Goal: Task Accomplishment & Management: Manage account settings

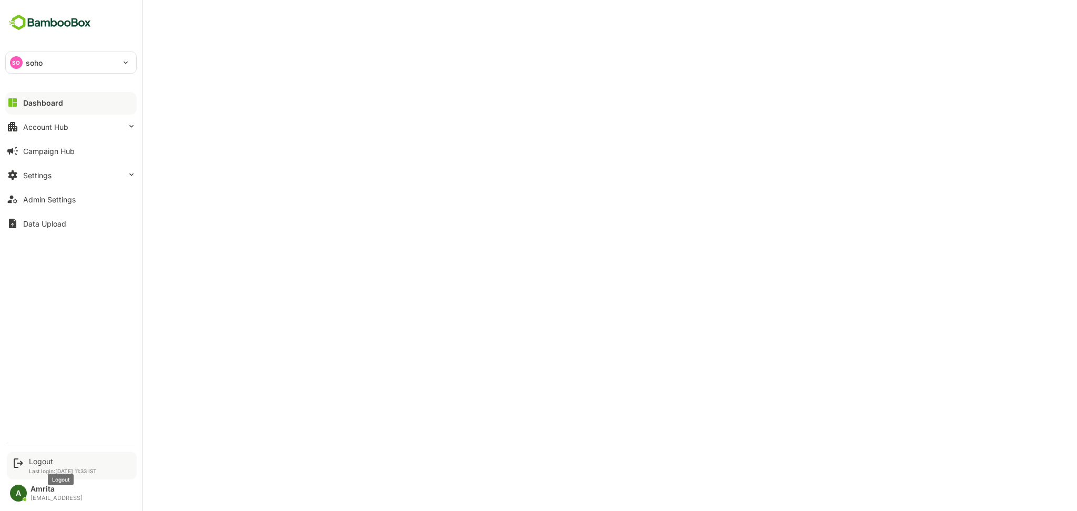
click at [36, 461] on div "Logout" at bounding box center [63, 461] width 68 height 9
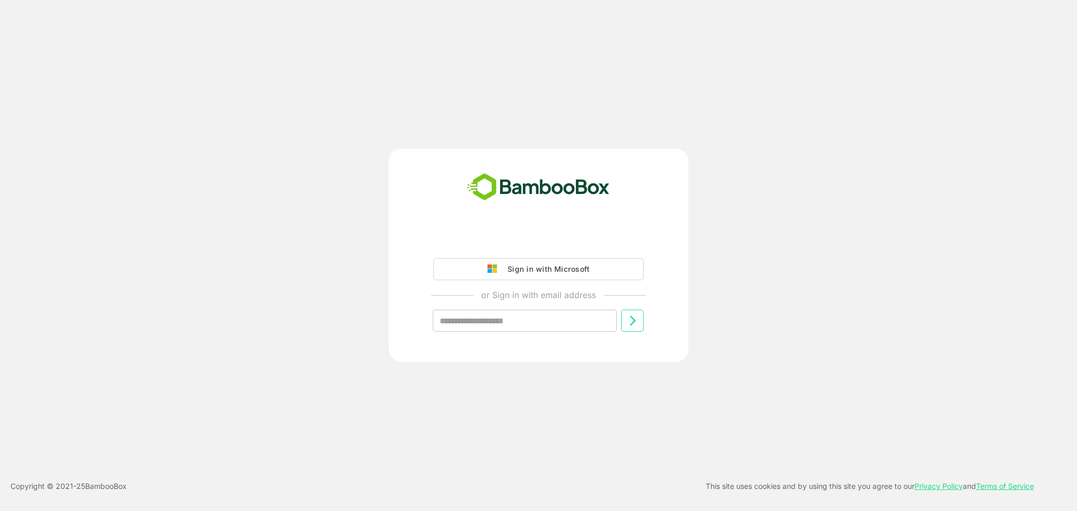
click at [466, 226] on div "Sign in with Microsoft or Sign in with email address ​" at bounding box center [539, 255] width 300 height 213
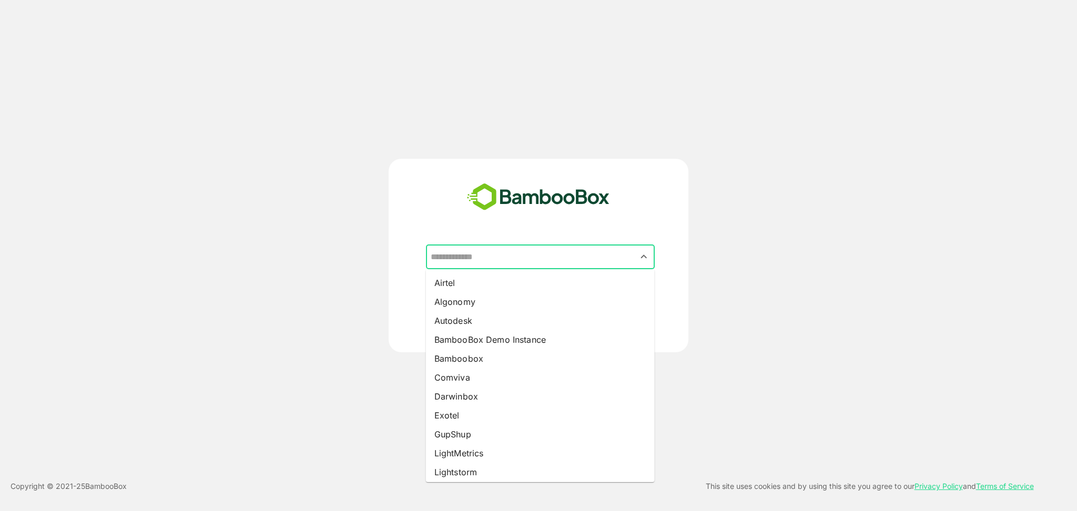
click at [554, 260] on input "text" at bounding box center [540, 257] width 225 height 20
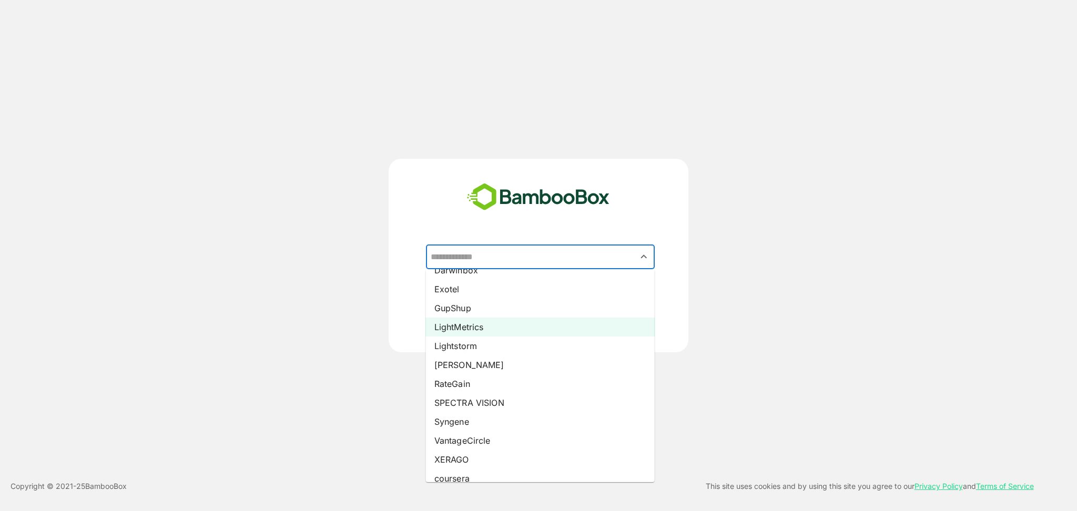
scroll to position [136, 0]
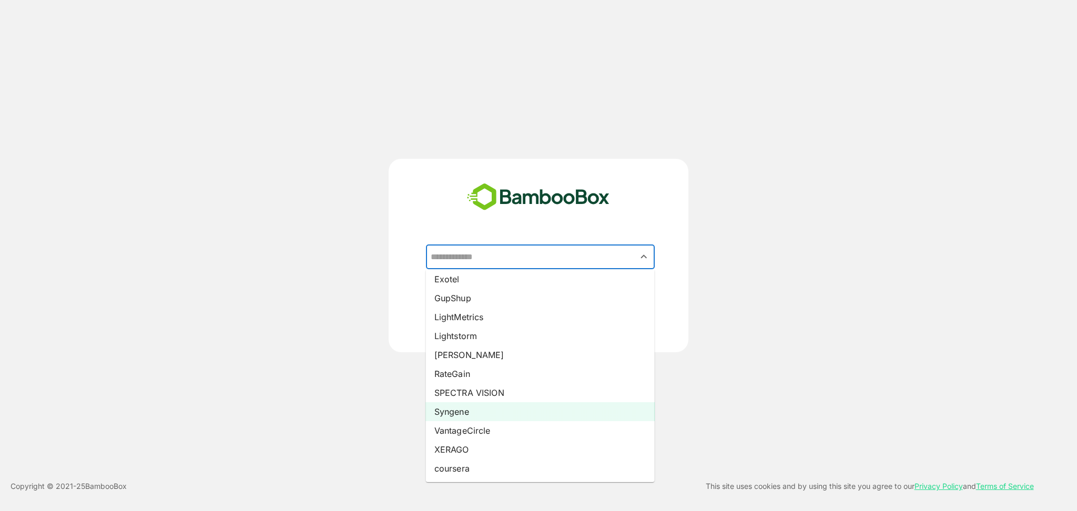
click at [522, 412] on li "Syngene" at bounding box center [540, 411] width 229 height 19
type input "*******"
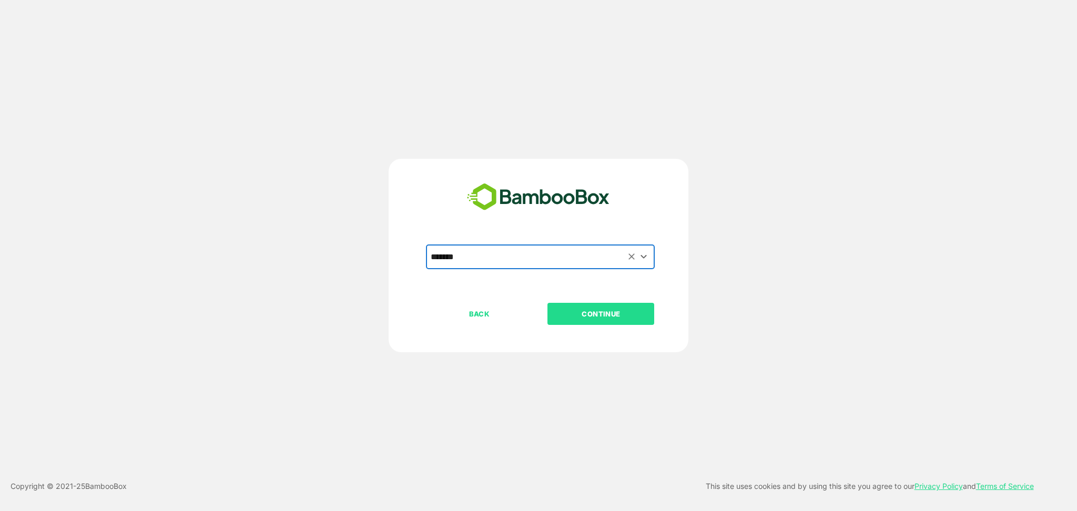
click at [583, 315] on p "CONTINUE" at bounding box center [600, 314] width 105 height 12
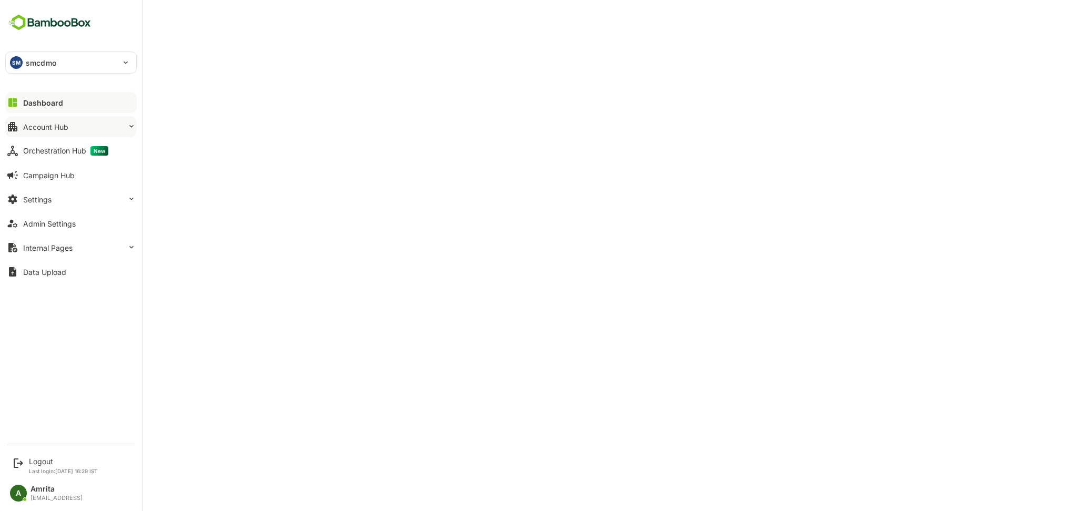
click at [36, 128] on div "Account Hub" at bounding box center [45, 127] width 45 height 9
click at [49, 128] on div "Account Hub" at bounding box center [45, 127] width 45 height 9
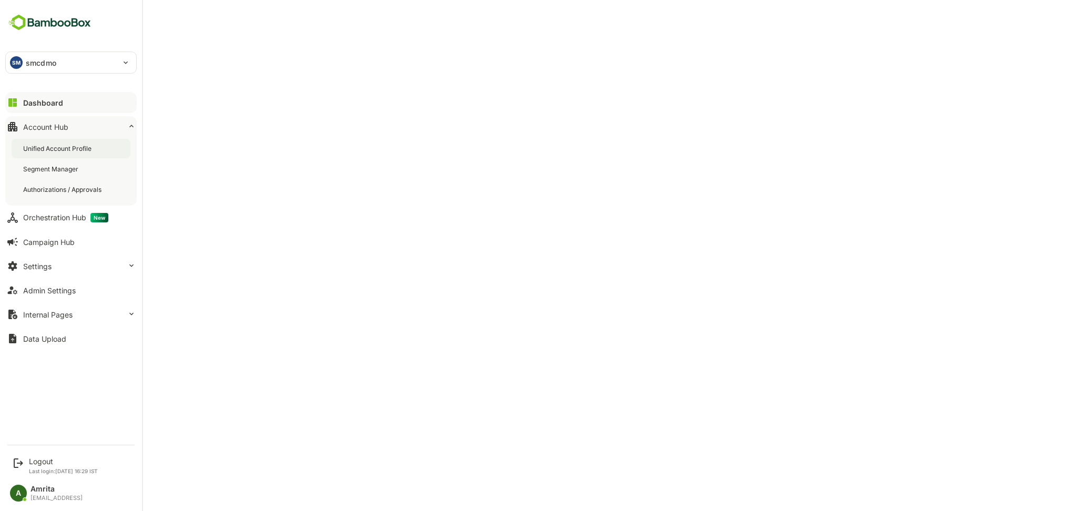
click at [66, 155] on div "Unified Account Profile" at bounding box center [71, 148] width 119 height 19
click at [51, 338] on div "Data Upload" at bounding box center [44, 338] width 43 height 9
